Goal: Task Accomplishment & Management: Use online tool/utility

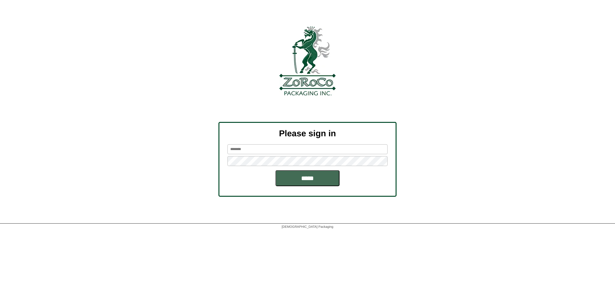
type input "******"
click at [308, 180] on input "*****" at bounding box center [308, 178] width 64 height 16
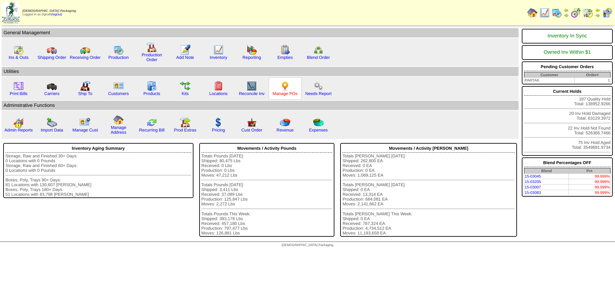
click at [289, 92] on link "Manage POs" at bounding box center [285, 93] width 25 height 5
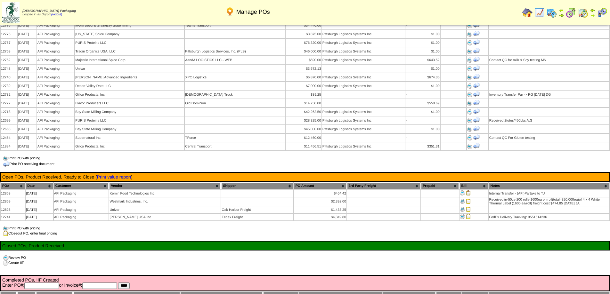
scroll to position [673, 0]
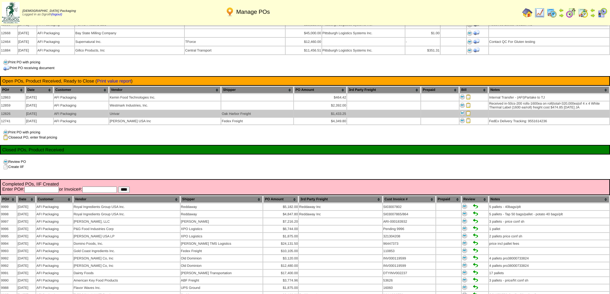
click at [469, 111] on img at bounding box center [468, 113] width 5 height 5
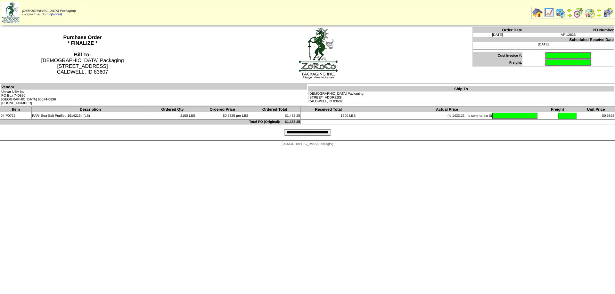
click at [546, 56] on input "text" at bounding box center [568, 56] width 45 height 6
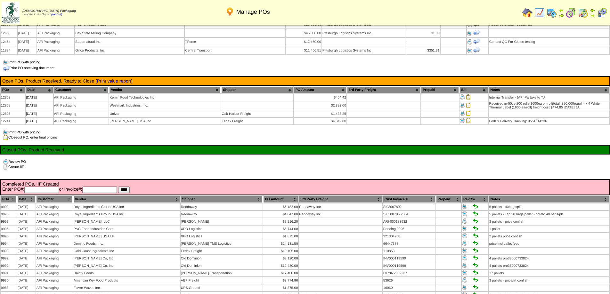
scroll to position [673, 0]
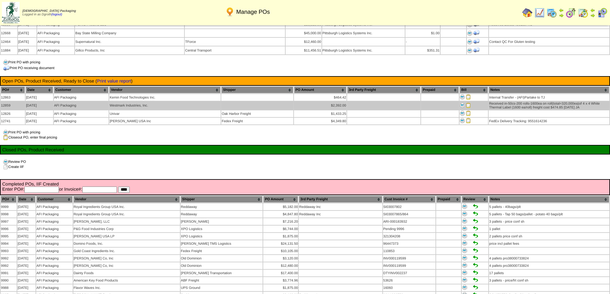
click at [469, 103] on img at bounding box center [468, 105] width 5 height 5
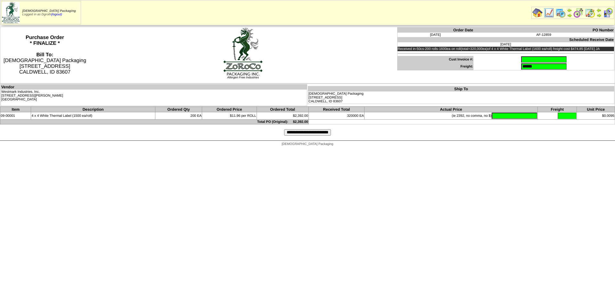
click at [521, 67] on input "******" at bounding box center [543, 66] width 45 height 6
drag, startPoint x: 516, startPoint y: 68, endPoint x: 457, endPoint y: 72, distance: 59.8
click at [457, 72] on td "Order Date PO Number 09/11/2025 AF-12859 Scheduled Receive Date 09/12/2025 Rece…" at bounding box center [506, 55] width 218 height 57
click at [521, 60] on input "text" at bounding box center [543, 59] width 45 height 6
type input "********"
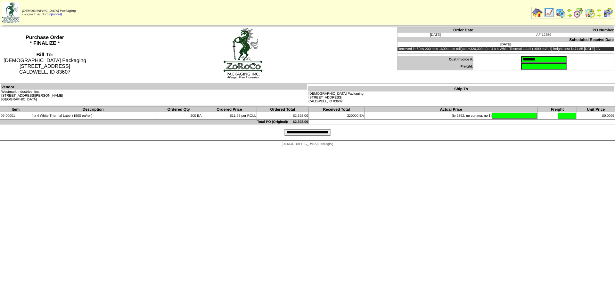
click at [506, 113] on input "text" at bounding box center [514, 116] width 45 height 6
type input "*******"
click at [308, 133] on input "**********" at bounding box center [307, 132] width 47 height 6
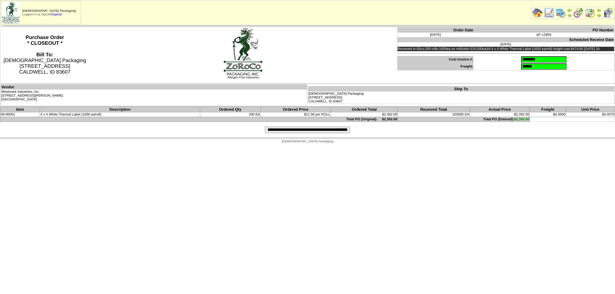
drag, startPoint x: 535, startPoint y: 66, endPoint x: 437, endPoint y: 72, distance: 98.5
click at [437, 72] on td "Order Date PO Number [DATE] AF-12859 Scheduled Receive Date [DATE] Received in-…" at bounding box center [506, 55] width 218 height 57
type input "****"
drag, startPoint x: 324, startPoint y: 128, endPoint x: 340, endPoint y: 180, distance: 54.0
click at [326, 147] on html "Zoroco Packaging Logged in as Dgroth (logout) Print All" at bounding box center [307, 73] width 615 height 147
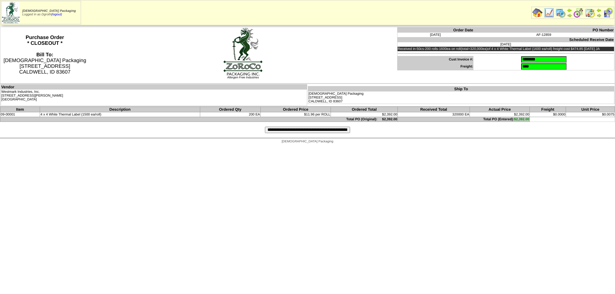
click at [301, 134] on div "**********" at bounding box center [307, 130] width 615 height 16
click at [301, 132] on input "**********" at bounding box center [307, 130] width 85 height 6
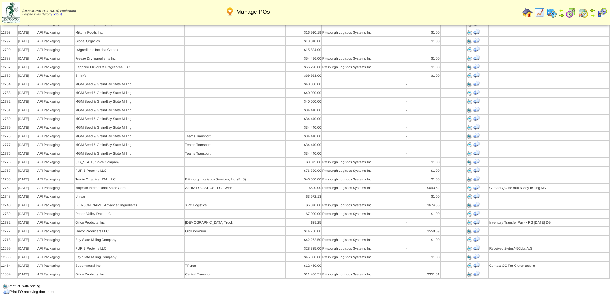
scroll to position [513, 0]
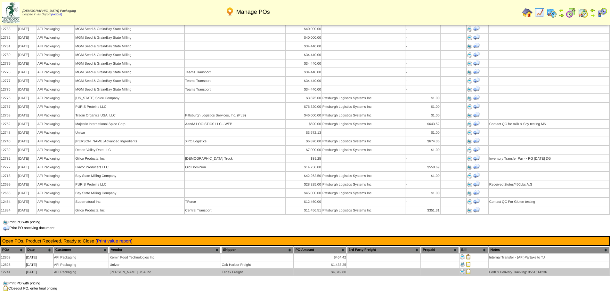
click at [468, 269] on img at bounding box center [468, 271] width 5 height 5
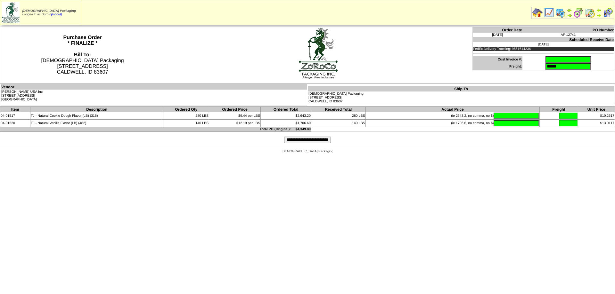
click at [546, 60] on input "text" at bounding box center [568, 59] width 45 height 6
type input "******"
click at [494, 115] on input "text" at bounding box center [516, 116] width 45 height 6
type input "*******"
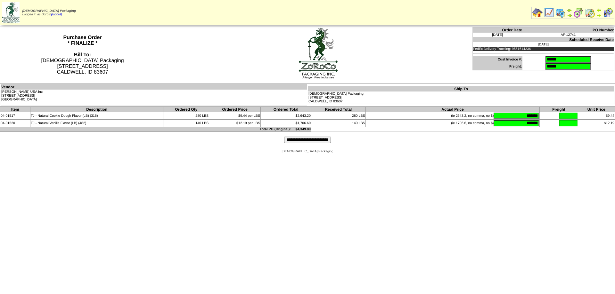
click at [300, 142] on input "**********" at bounding box center [307, 140] width 47 height 6
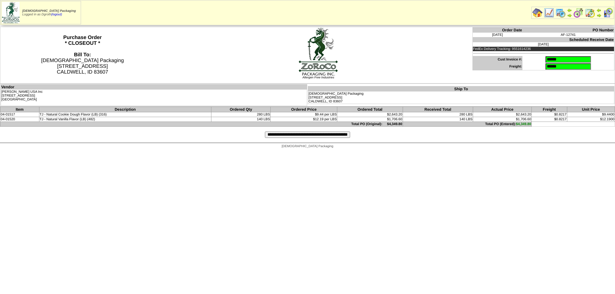
click at [281, 136] on input "**********" at bounding box center [307, 135] width 85 height 6
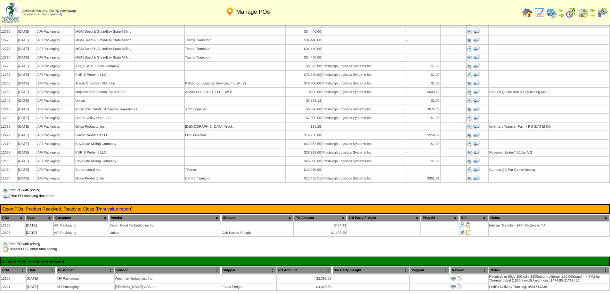
scroll to position [577, 0]
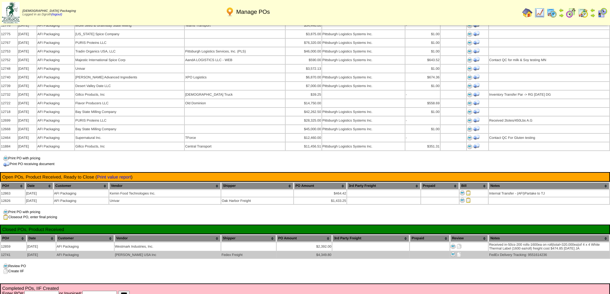
click at [460, 252] on img at bounding box center [459, 254] width 5 height 5
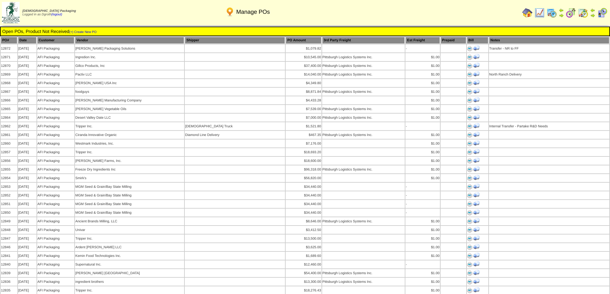
scroll to position [577, 0]
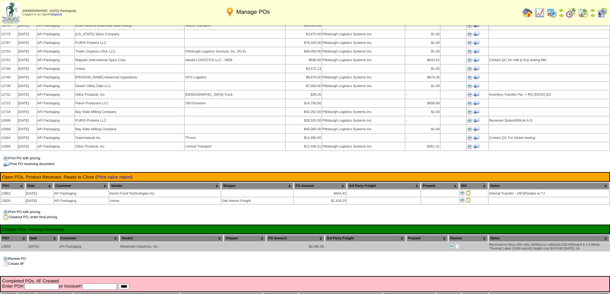
click at [457, 244] on img at bounding box center [457, 246] width 5 height 5
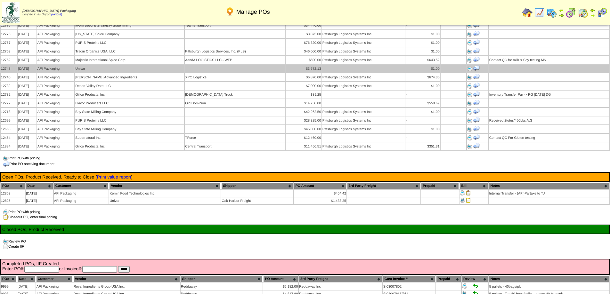
scroll to position [577, 0]
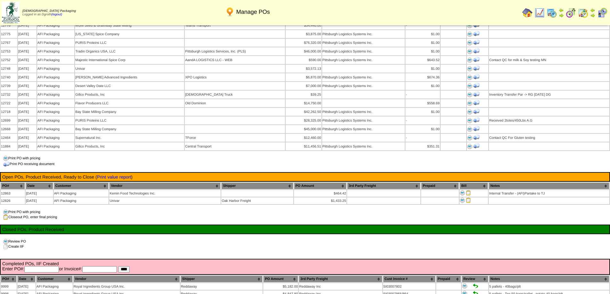
click at [531, 11] on img at bounding box center [528, 13] width 10 height 10
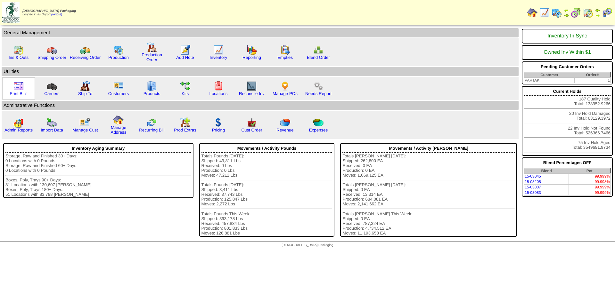
click at [19, 89] on img at bounding box center [18, 86] width 10 height 10
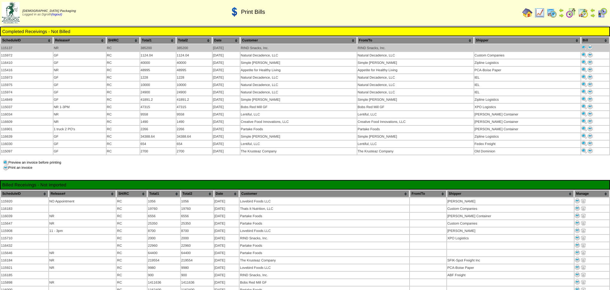
click at [589, 46] on img at bounding box center [590, 47] width 5 height 5
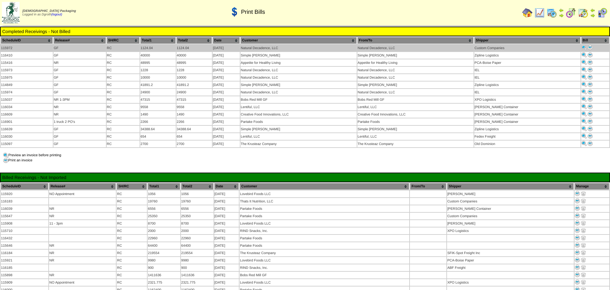
click at [588, 45] on img at bounding box center [590, 47] width 5 height 5
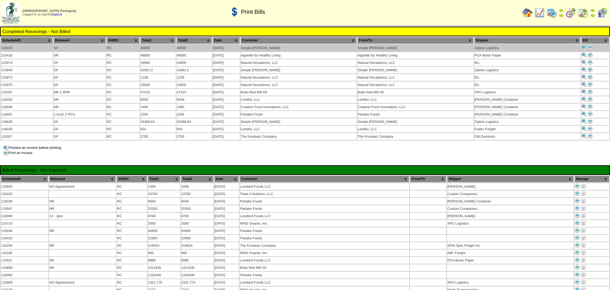
click at [589, 46] on img at bounding box center [590, 47] width 5 height 5
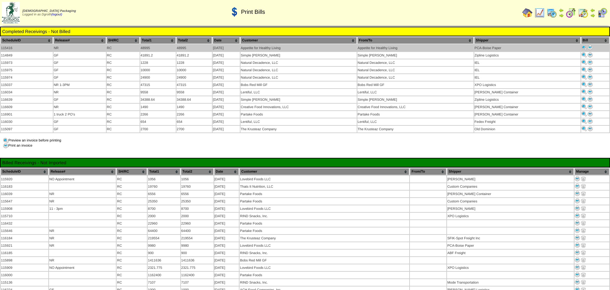
click at [589, 47] on img at bounding box center [590, 47] width 5 height 5
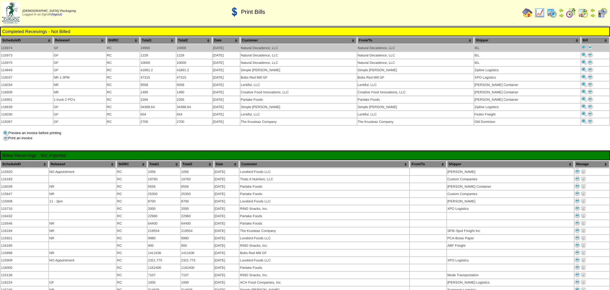
click at [589, 47] on img at bounding box center [590, 47] width 5 height 5
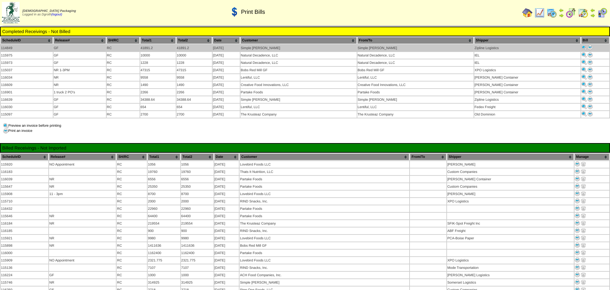
click at [589, 47] on img at bounding box center [590, 47] width 5 height 5
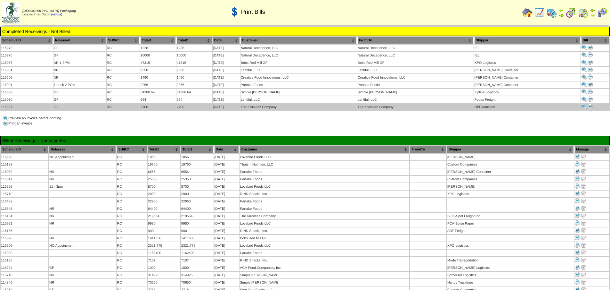
click at [588, 104] on img at bounding box center [590, 106] width 5 height 5
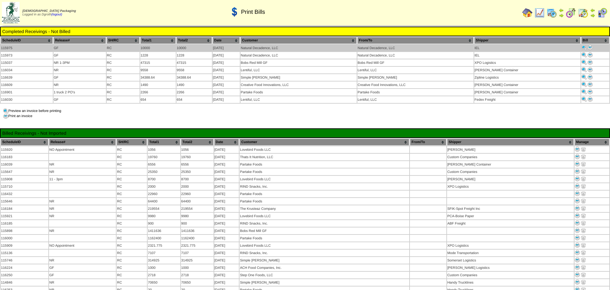
click at [589, 46] on img at bounding box center [590, 47] width 5 height 5
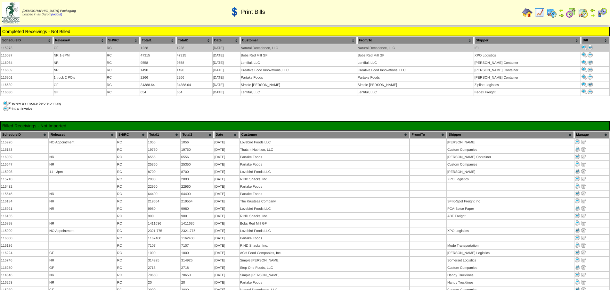
click at [589, 48] on img at bounding box center [590, 47] width 5 height 5
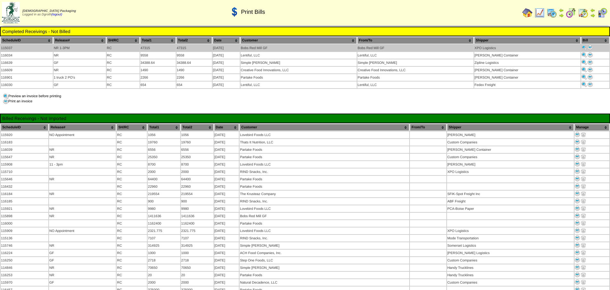
click at [588, 47] on img at bounding box center [590, 47] width 5 height 5
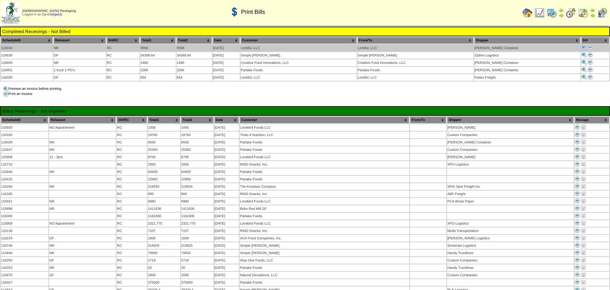
click at [589, 48] on img at bounding box center [590, 47] width 5 height 5
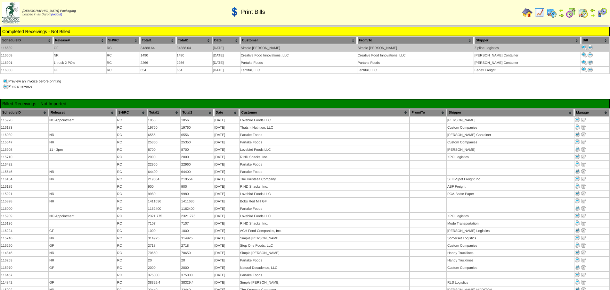
click at [590, 48] on img at bounding box center [590, 47] width 5 height 5
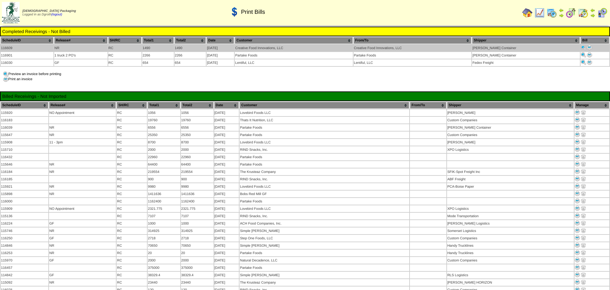
click at [587, 47] on img at bounding box center [589, 47] width 5 height 5
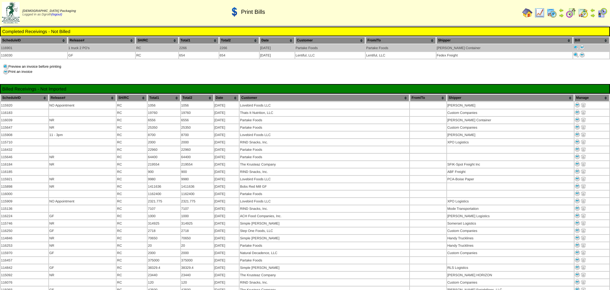
click at [580, 48] on img at bounding box center [582, 47] width 5 height 5
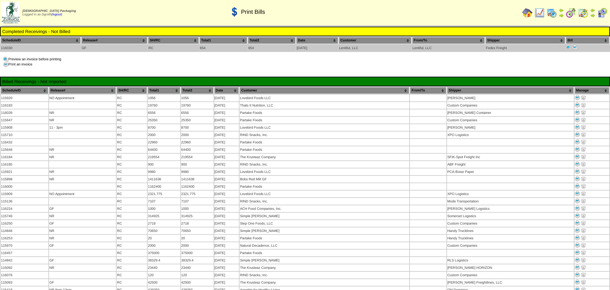
click at [575, 48] on img at bounding box center [575, 47] width 5 height 5
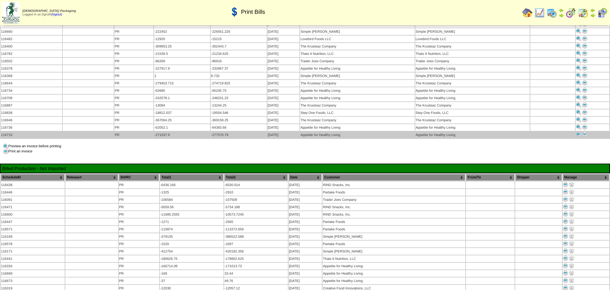
scroll to position [609, 0]
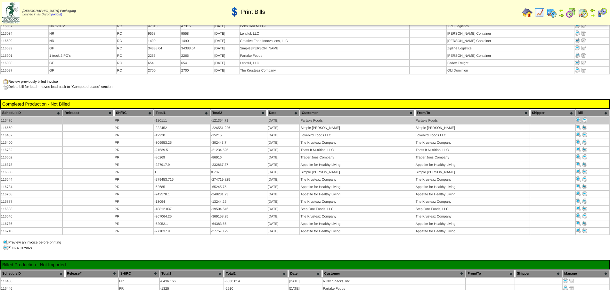
click at [586, 117] on img at bounding box center [584, 119] width 5 height 5
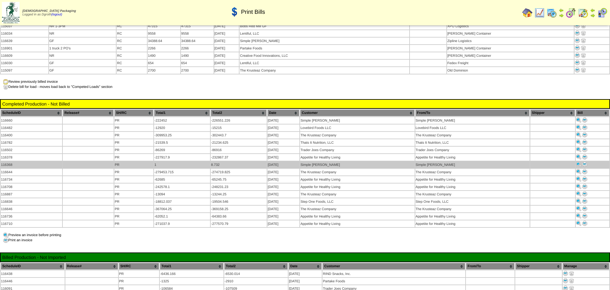
scroll to position [609, 0]
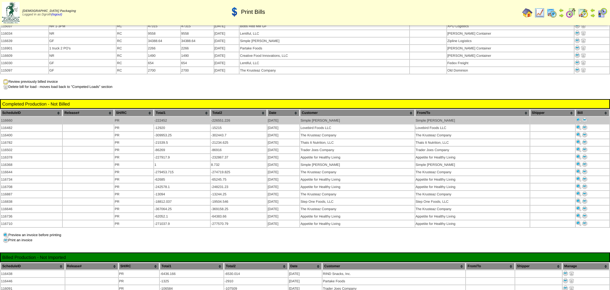
click at [585, 117] on img at bounding box center [584, 119] width 5 height 5
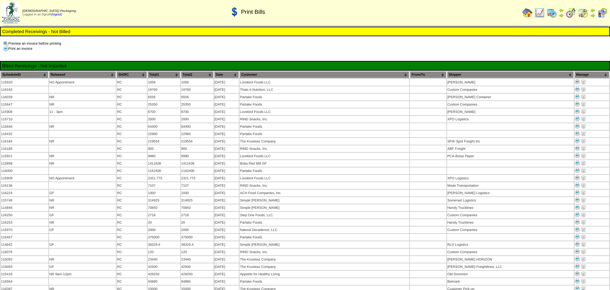
scroll to position [609, 0]
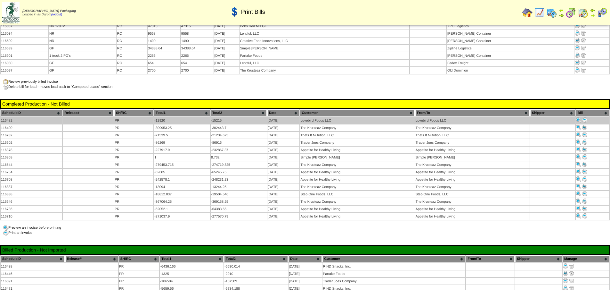
click at [585, 117] on img at bounding box center [584, 119] width 5 height 5
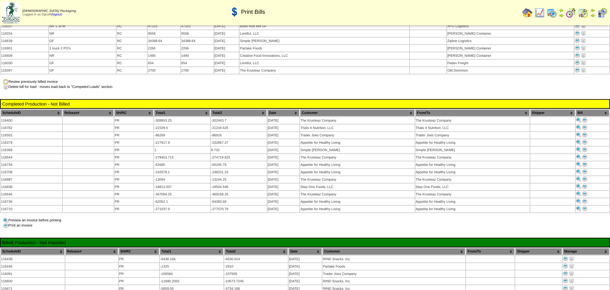
scroll to position [609, 0]
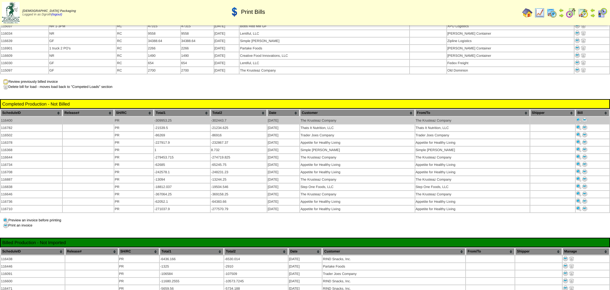
click at [584, 117] on img at bounding box center [584, 119] width 5 height 5
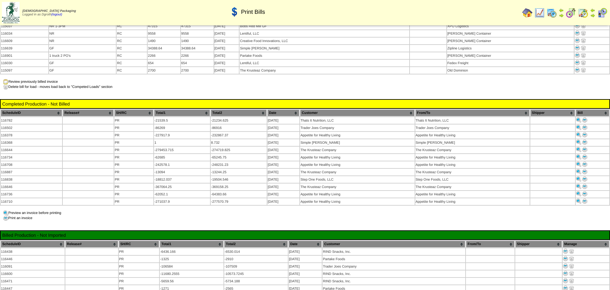
scroll to position [609, 0]
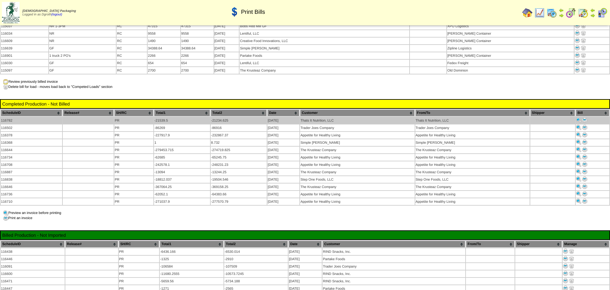
click at [585, 117] on img at bounding box center [584, 119] width 5 height 5
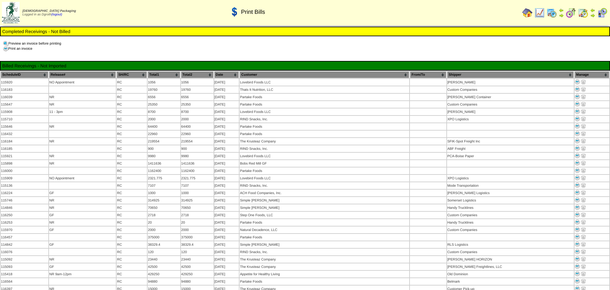
scroll to position [609, 0]
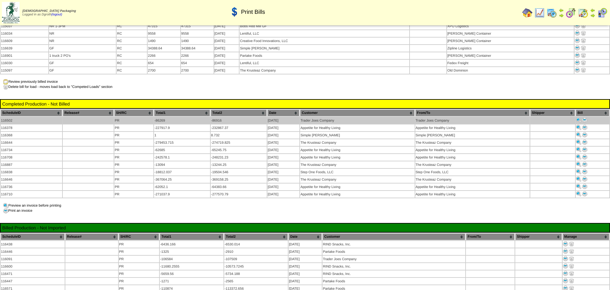
click at [585, 117] on img at bounding box center [584, 119] width 5 height 5
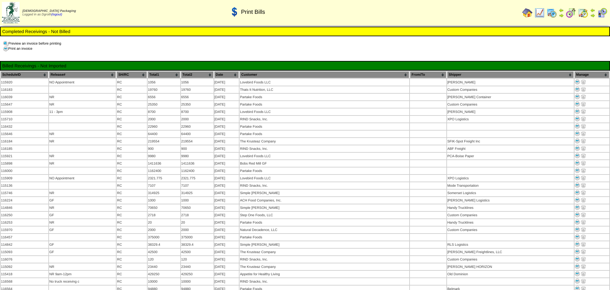
scroll to position [609, 0]
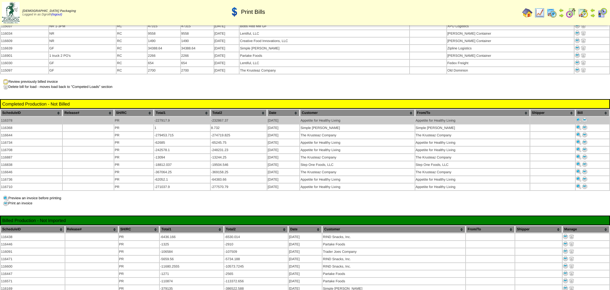
click at [584, 117] on img at bounding box center [584, 119] width 5 height 5
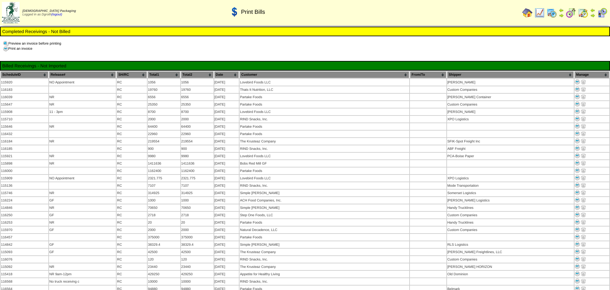
scroll to position [609, 0]
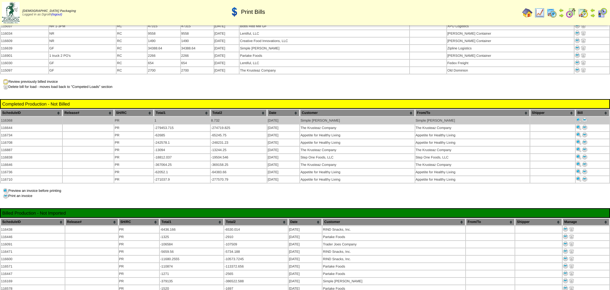
click at [586, 117] on img at bounding box center [584, 119] width 5 height 5
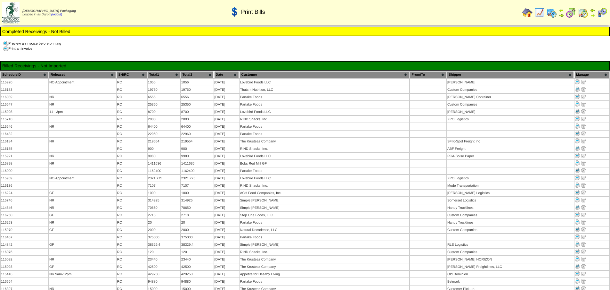
scroll to position [609, 0]
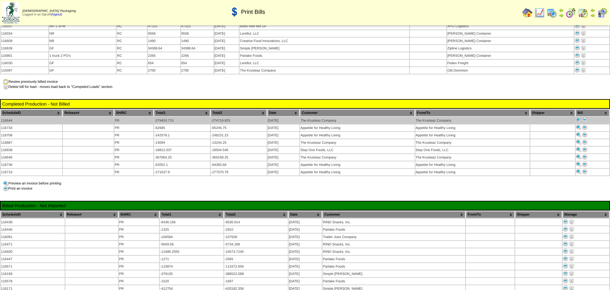
click at [585, 117] on img at bounding box center [584, 119] width 5 height 5
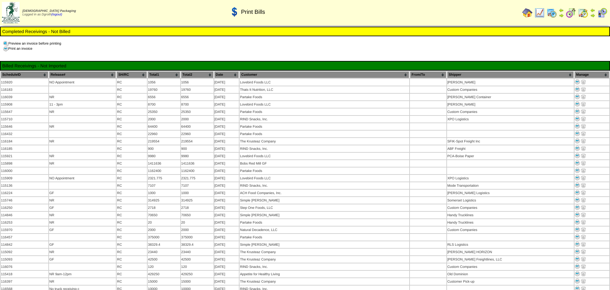
scroll to position [609, 0]
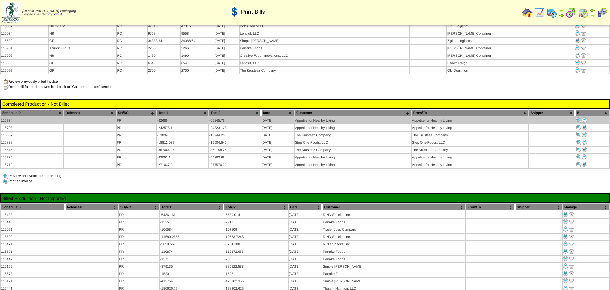
click at [585, 117] on img at bounding box center [584, 119] width 5 height 5
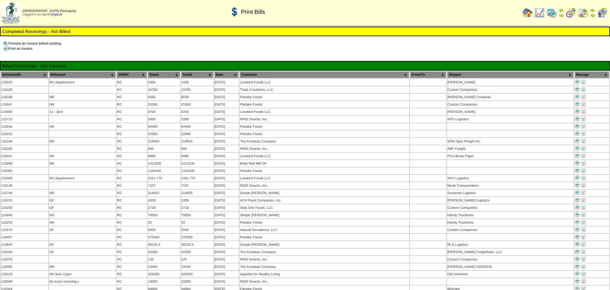
scroll to position [609, 0]
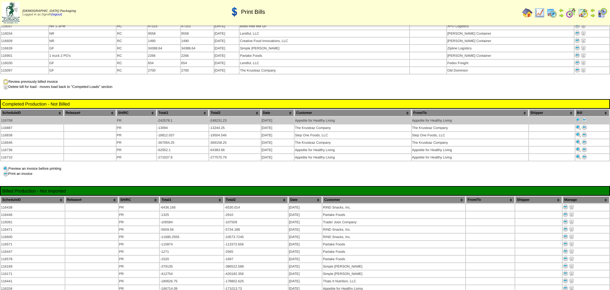
click at [585, 117] on img at bounding box center [584, 119] width 5 height 5
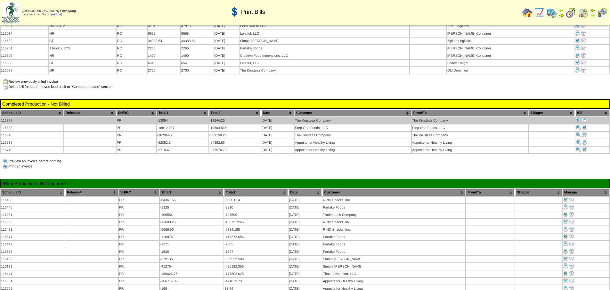
scroll to position [609, 0]
click at [585, 117] on img at bounding box center [584, 119] width 5 height 5
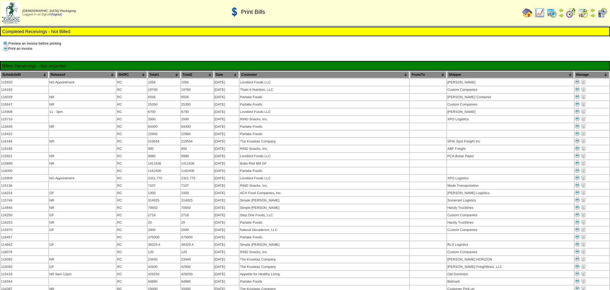
scroll to position [609, 0]
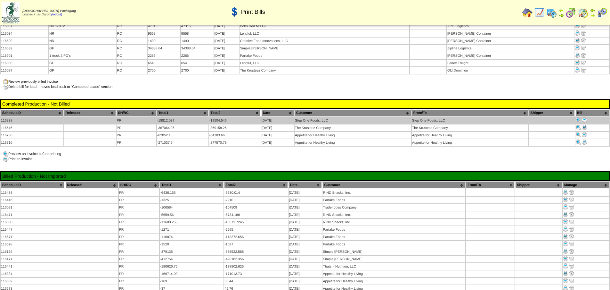
click at [585, 117] on img at bounding box center [584, 119] width 5 height 5
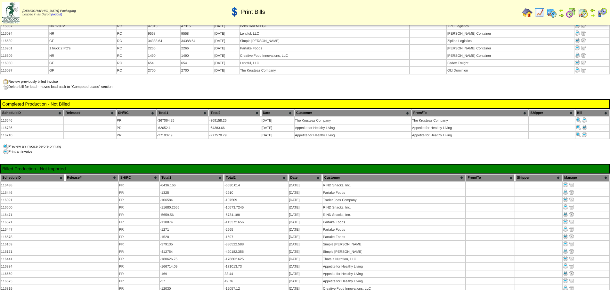
scroll to position [609, 0]
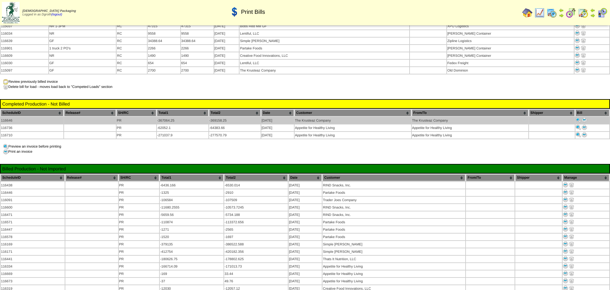
click at [586, 117] on img at bounding box center [584, 119] width 5 height 5
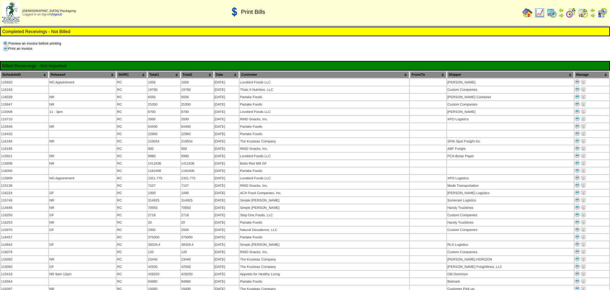
scroll to position [609, 0]
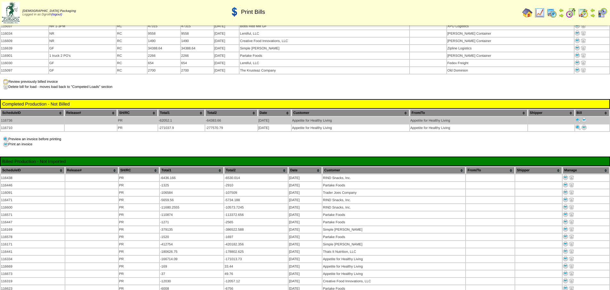
click at [585, 117] on img at bounding box center [584, 119] width 5 height 5
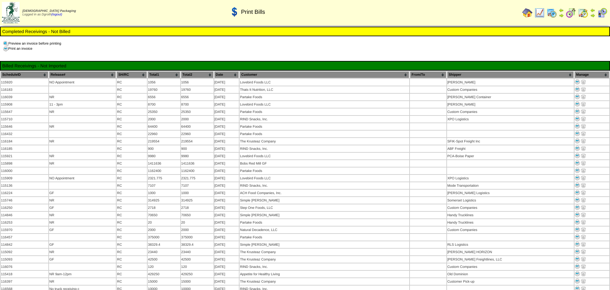
scroll to position [609, 0]
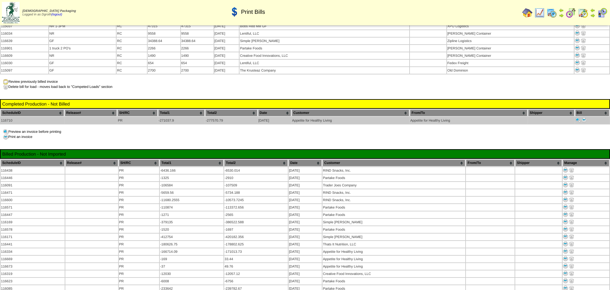
click at [585, 117] on img at bounding box center [584, 119] width 5 height 5
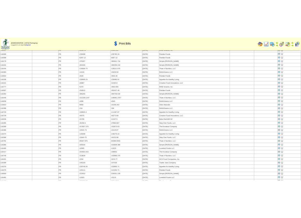
scroll to position [1049, 0]
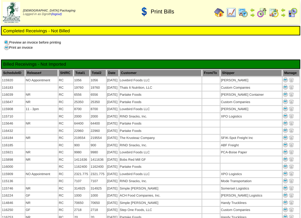
scroll to position [575, 0]
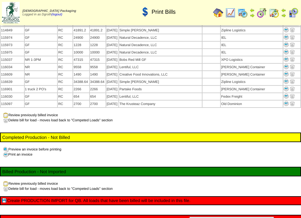
click at [226, 217] on button "Export 82 Invoice to an IIF for Quickbooks" at bounding box center [231, 220] width 85 height 7
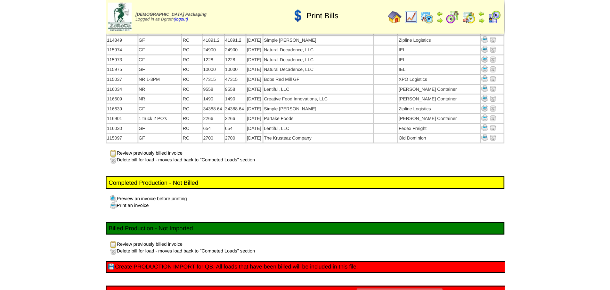
scroll to position [504, 0]
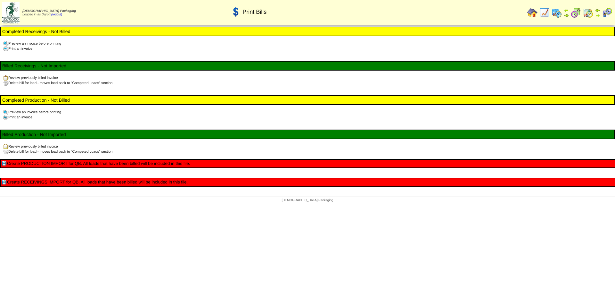
click at [532, 15] on img at bounding box center [532, 13] width 10 height 10
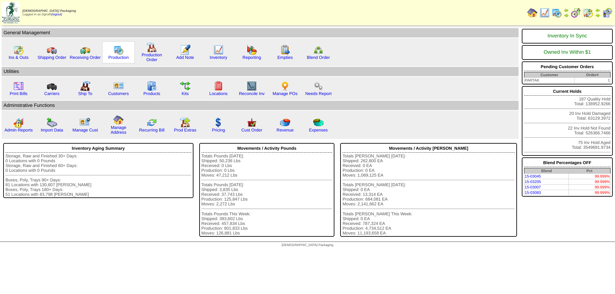
click at [121, 48] on img at bounding box center [118, 50] width 10 height 10
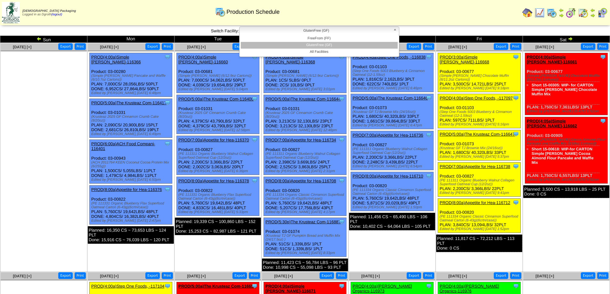
click at [319, 31] on span "GlutenFree (GF)" at bounding box center [316, 31] width 149 height 8
click at [315, 37] on li "FreeFrom (FF)" at bounding box center [319, 38] width 157 height 7
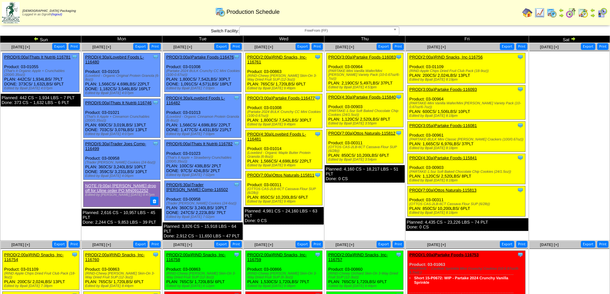
click at [320, 30] on span "FreeFrom (FF)" at bounding box center [316, 31] width 149 height 8
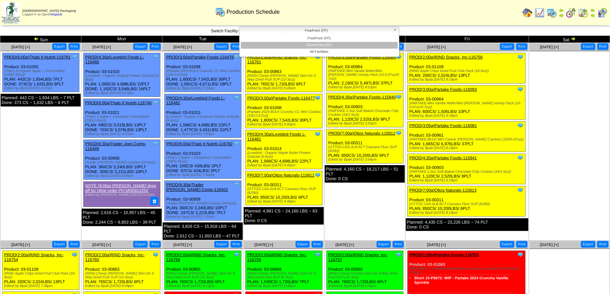
click at [321, 43] on li "GlutenFree (GF)" at bounding box center [319, 45] width 157 height 7
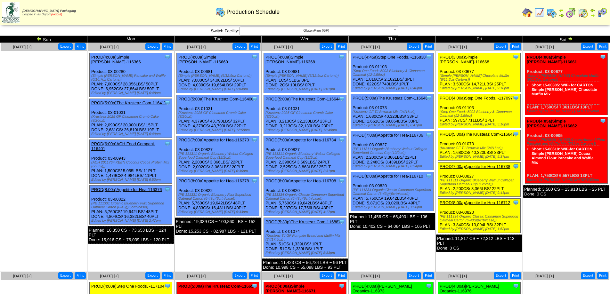
click at [61, 13] on link "(logout)" at bounding box center [56, 15] width 11 height 4
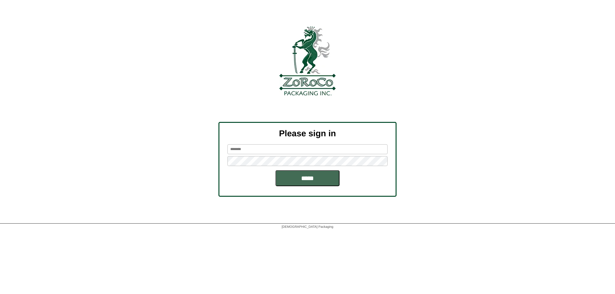
type input "******"
click at [319, 180] on input "*****" at bounding box center [308, 178] width 64 height 16
